Goal: Task Accomplishment & Management: Use online tool/utility

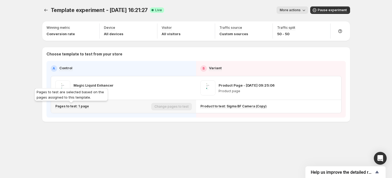
click at [76, 106] on p "Pages to test: 1 page" at bounding box center [72, 106] width 34 height 4
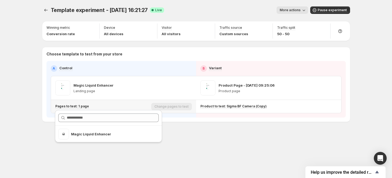
drag, startPoint x: 176, startPoint y: 138, endPoint x: 173, endPoint y: 136, distance: 4.2
click at [176, 138] on div "Template experiment - Aug 21, 16:21:27. This page is ready Template experiment …" at bounding box center [196, 75] width 320 height 151
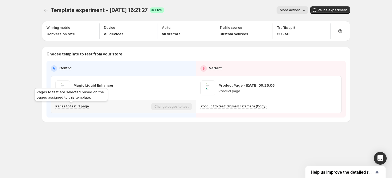
click at [71, 107] on p "Pages to test: 1 page" at bounding box center [72, 106] width 34 height 4
click at [78, 108] on p "Pages to test: 1 page" at bounding box center [72, 106] width 34 height 4
